Goal: Information Seeking & Learning: Learn about a topic

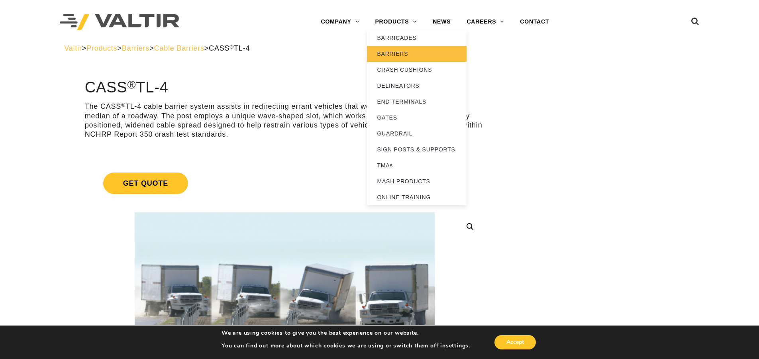
click at [409, 57] on link "BARRIERS" at bounding box center [417, 54] width 100 height 16
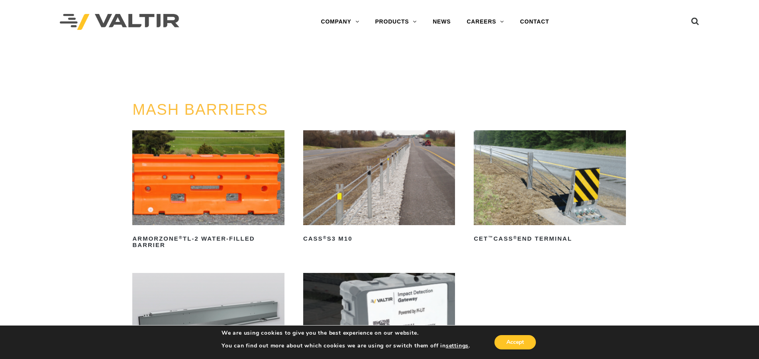
click at [508, 191] on img at bounding box center [550, 177] width 152 height 95
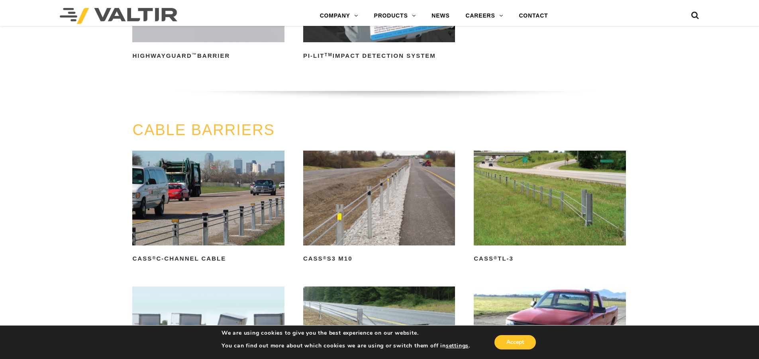
scroll to position [325, 0]
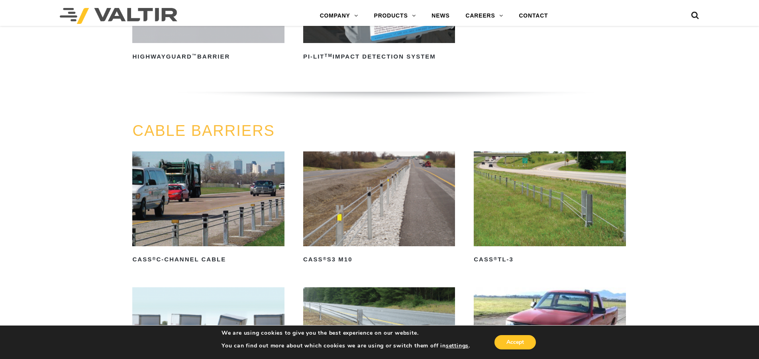
click at [523, 200] on img at bounding box center [550, 198] width 152 height 95
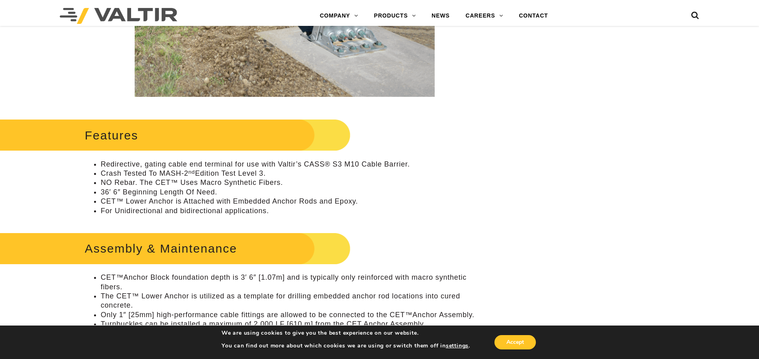
scroll to position [398, 0]
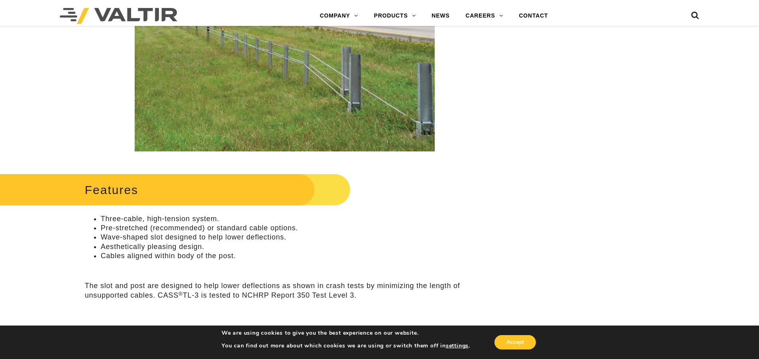
scroll to position [239, 0]
